Goal: Transaction & Acquisition: Purchase product/service

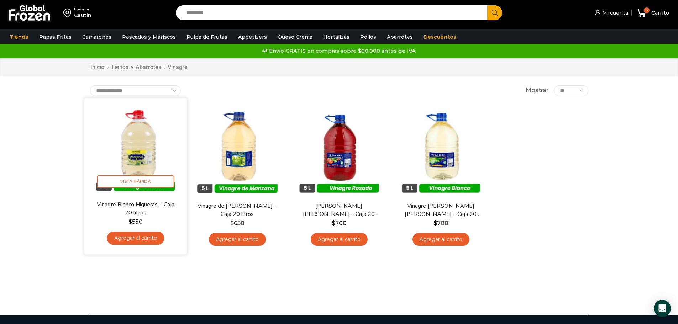
click at [132, 146] on img at bounding box center [136, 149] width 92 height 92
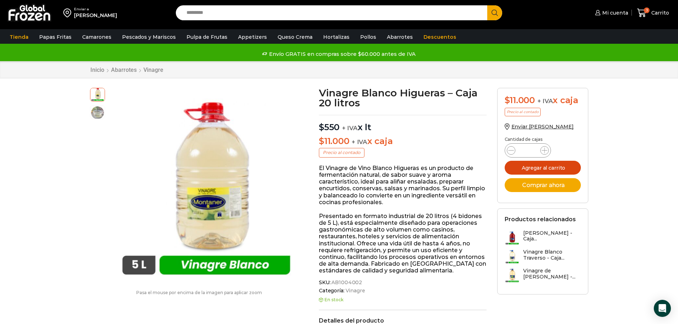
click at [541, 167] on button "Agregar al carrito" at bounding box center [543, 168] width 76 height 14
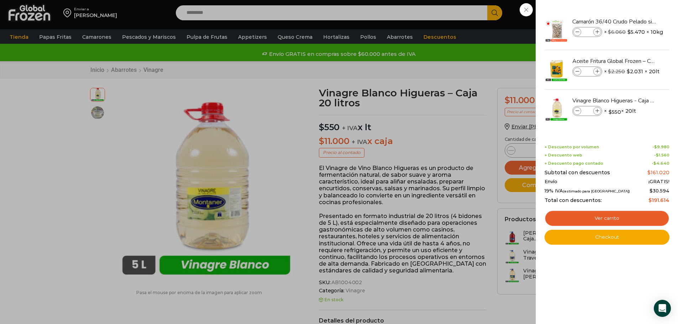
click at [635, 21] on div "4 Carrito 4 4 Shopping Cart *" at bounding box center [653, 13] width 36 height 17
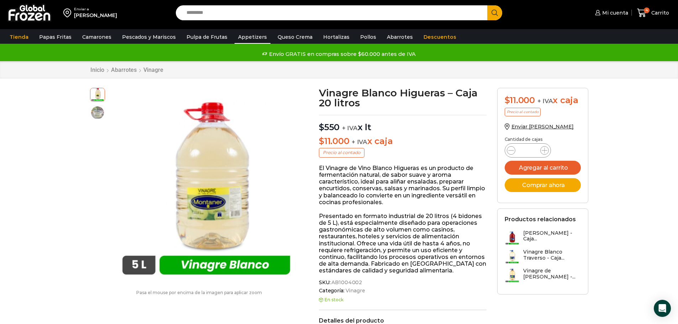
click at [246, 37] on link "Appetizers" at bounding box center [253, 37] width 36 height 14
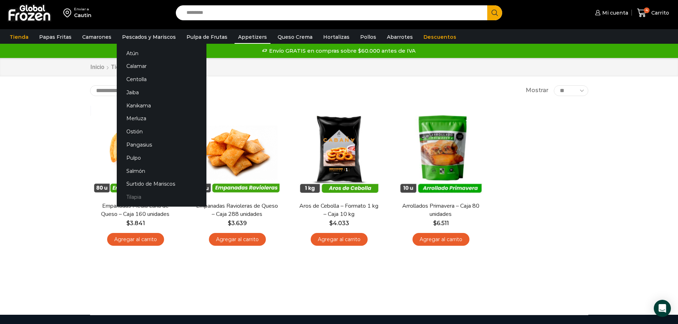
click at [132, 197] on link "Tilapia" at bounding box center [162, 197] width 90 height 13
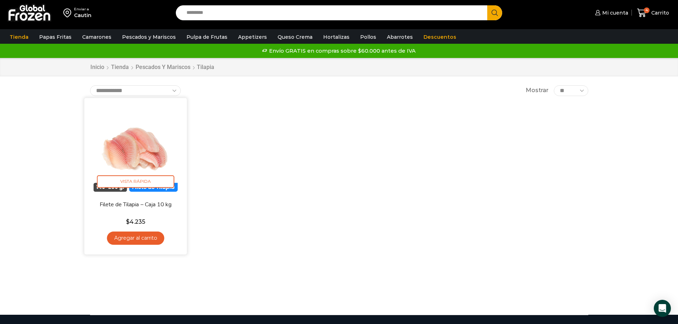
click at [129, 238] on link "Agregar al carrito" at bounding box center [135, 238] width 57 height 13
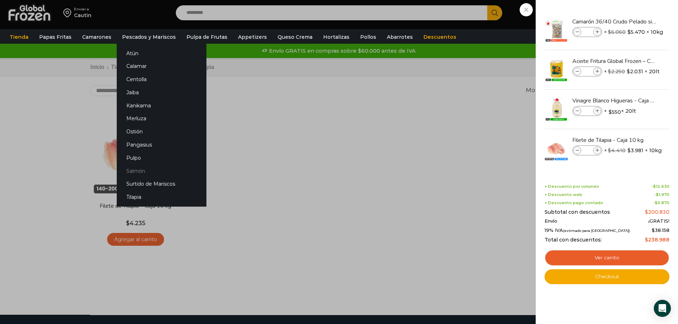
click at [135, 170] on link "Salmón" at bounding box center [162, 170] width 90 height 13
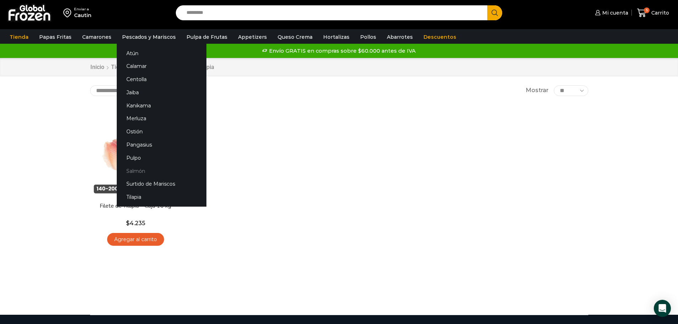
click at [135, 170] on link "Salmón" at bounding box center [162, 170] width 90 height 13
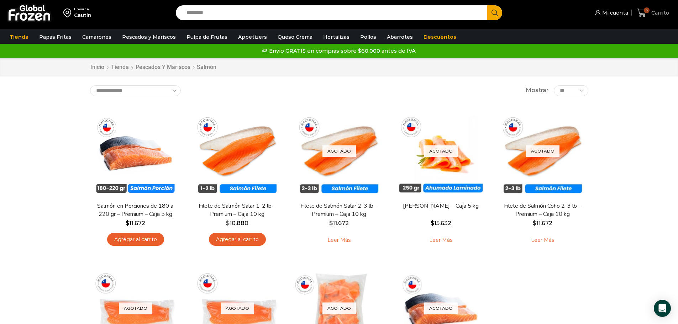
click at [656, 12] on span "Carrito" at bounding box center [660, 12] width 20 height 7
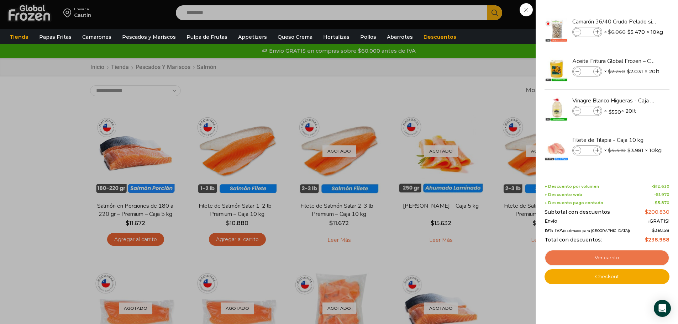
click at [614, 257] on link "Ver carrito" at bounding box center [607, 258] width 125 height 16
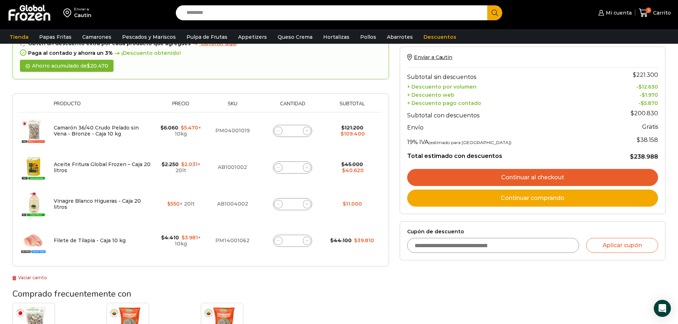
scroll to position [107, 0]
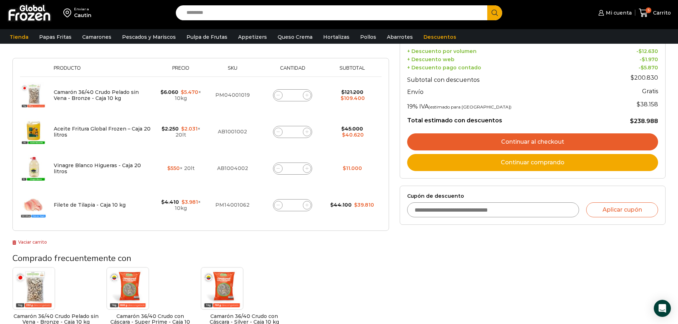
click at [524, 143] on link "Continuar al checkout" at bounding box center [532, 142] width 251 height 17
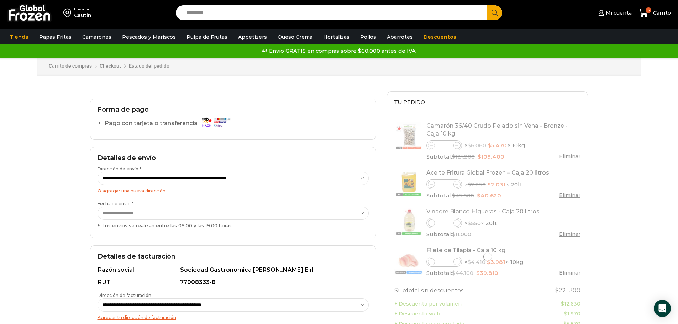
select select "*"
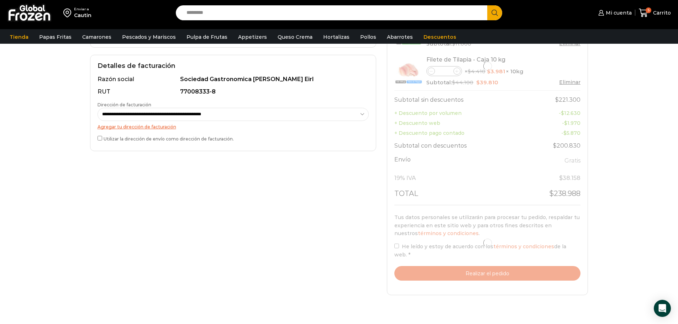
scroll to position [199, 0]
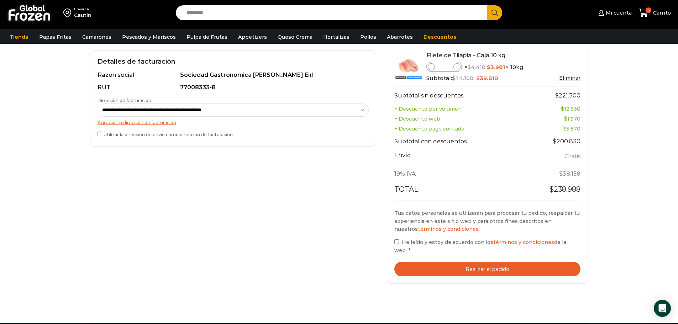
click at [472, 265] on button "Realizar el pedido" at bounding box center [487, 269] width 187 height 15
